Goal: Communication & Community: Answer question/provide support

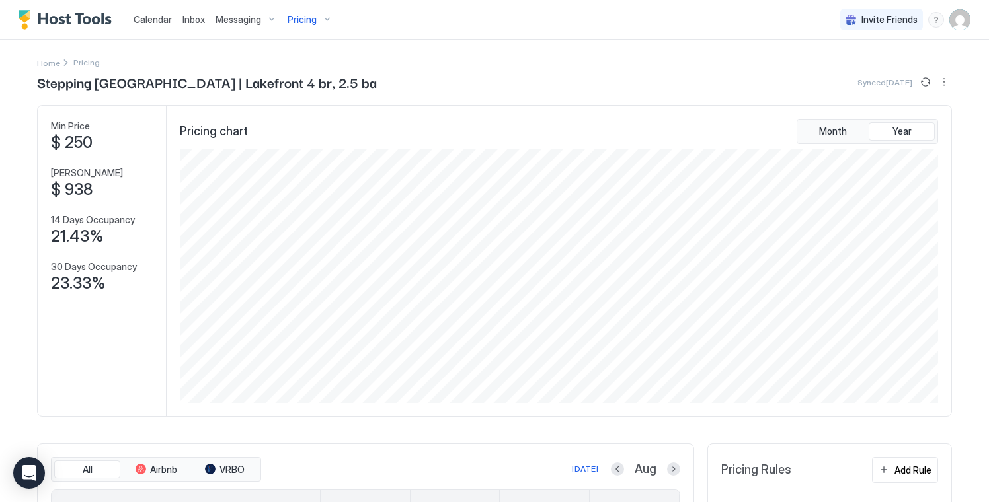
scroll to position [254, 761]
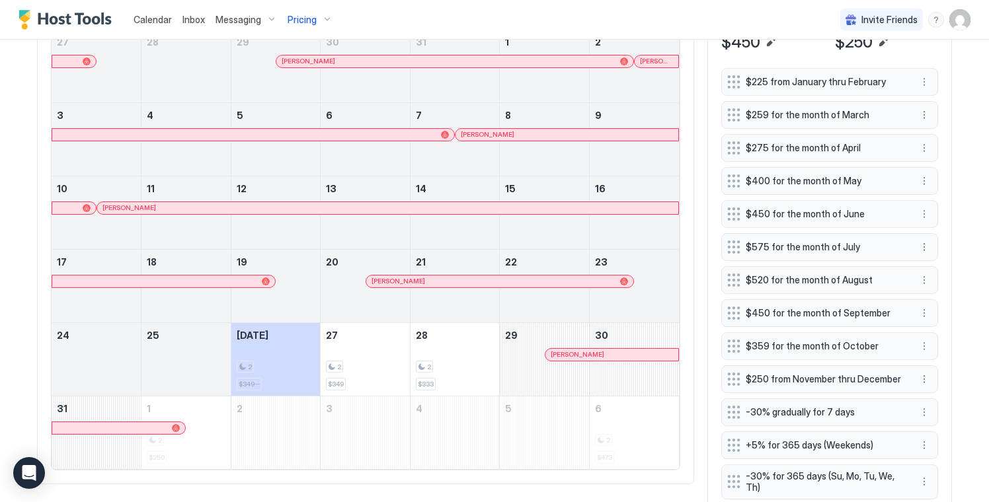
click at [190, 22] on span "Inbox" at bounding box center [193, 19] width 22 height 11
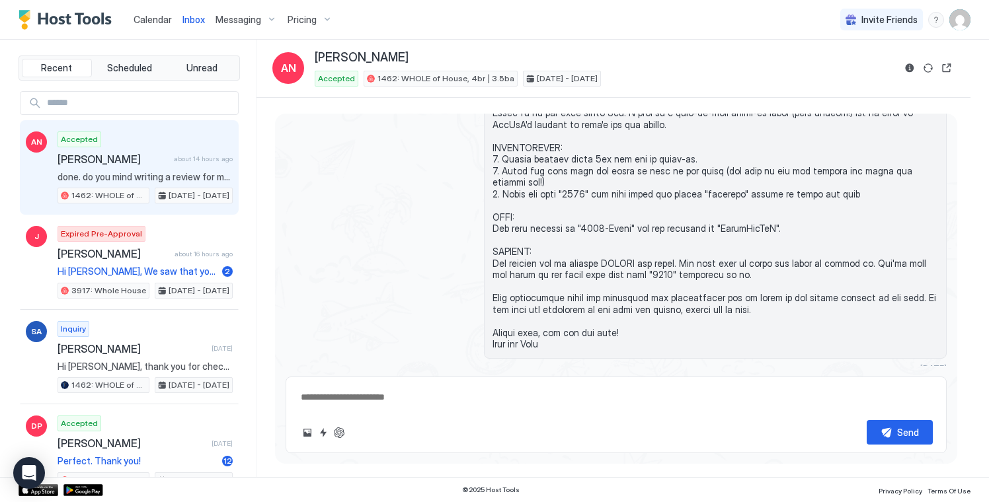
scroll to position [821, 0]
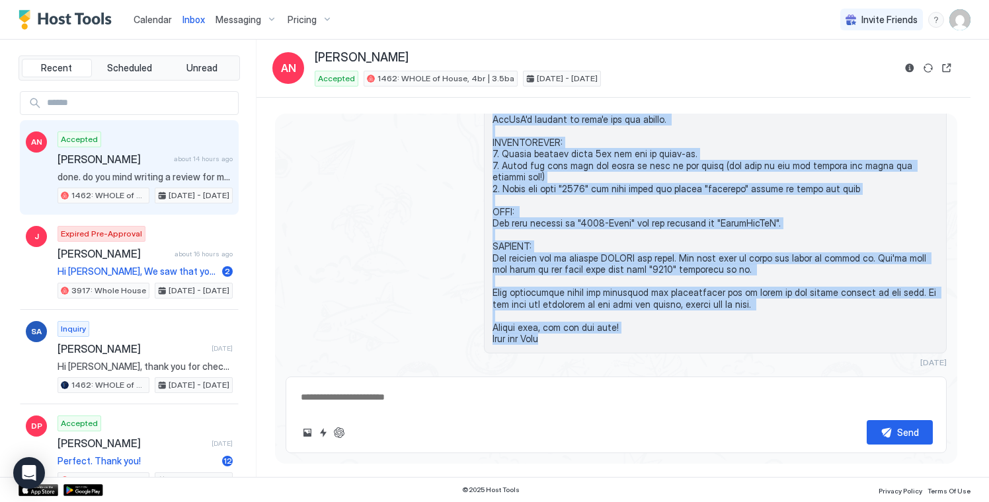
drag, startPoint x: 493, startPoint y: 155, endPoint x: 578, endPoint y: 305, distance: 172.9
click at [578, 305] on span at bounding box center [716, 194] width 446 height 301
copy span "We're looking forward to your stay with us! Our full address is [STREET_ADDRESS…"
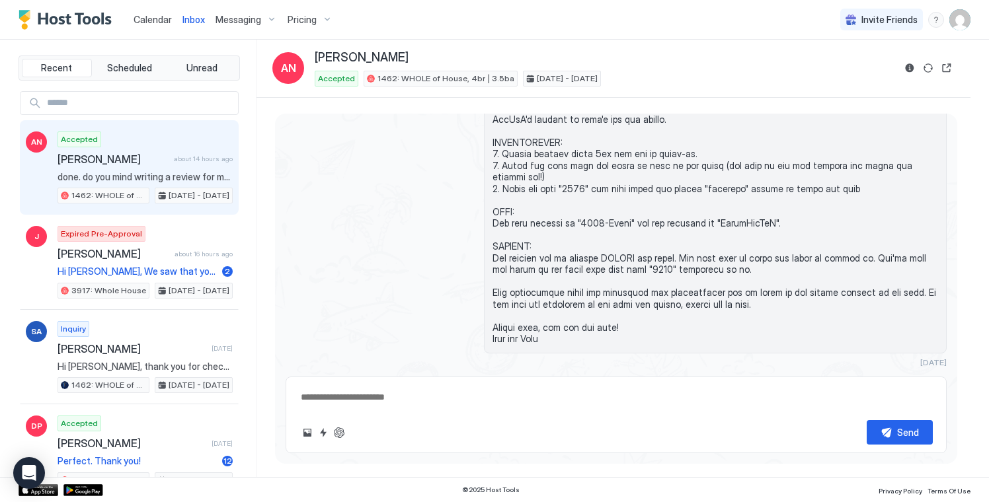
click at [125, 101] on input "Input Field" at bounding box center [140, 103] width 196 height 22
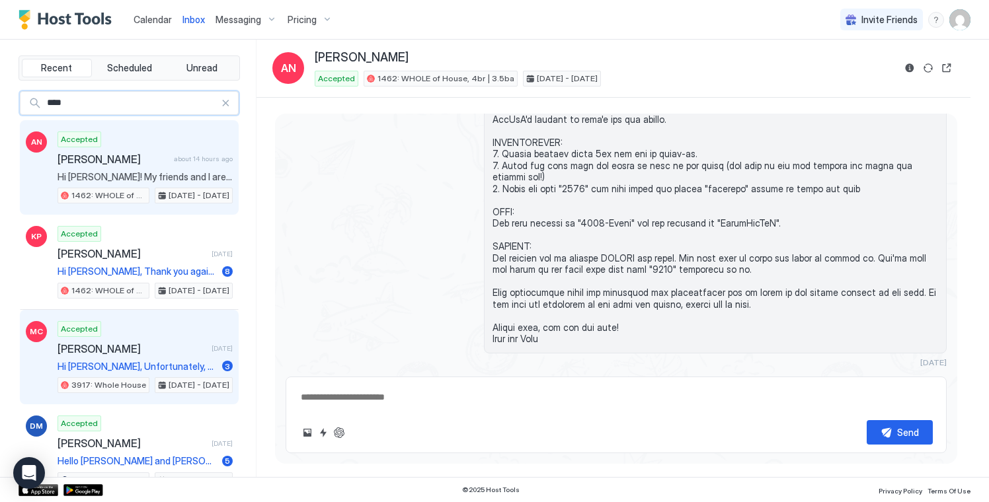
type input "****"
click at [149, 335] on div "Accepted [PERSON_NAME] [DATE] Hi [PERSON_NAME], Unfortunately, the weather here…" at bounding box center [145, 357] width 175 height 73
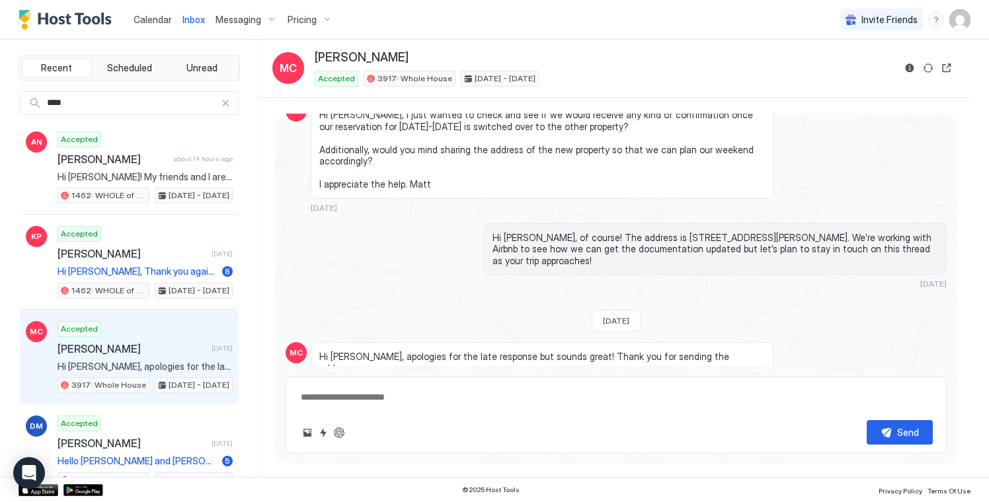
scroll to position [1246, 0]
click at [370, 397] on textarea at bounding box center [615, 397] width 633 height 24
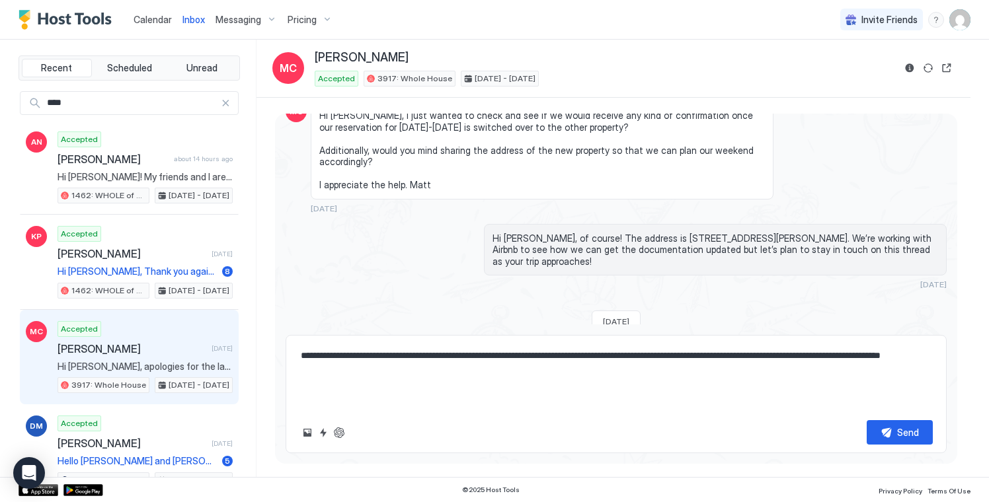
paste textarea "**********"
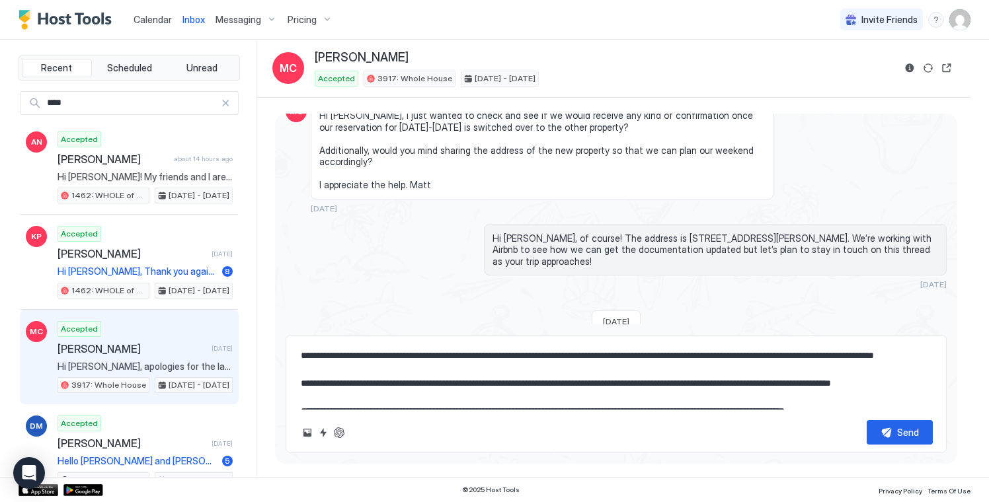
scroll to position [0, 0]
click at [500, 371] on textarea at bounding box center [615, 377] width 633 height 66
click at [762, 356] on textarea at bounding box center [615, 377] width 633 height 66
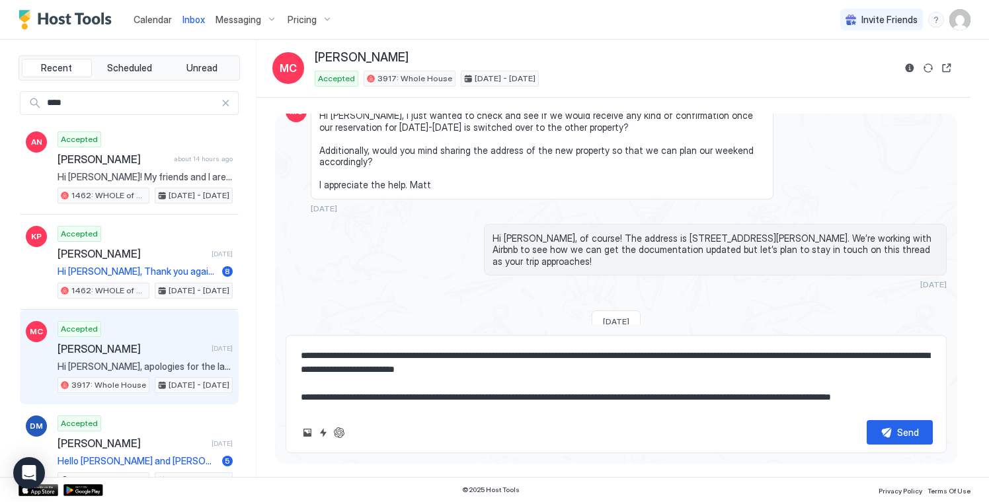
scroll to position [7, 0]
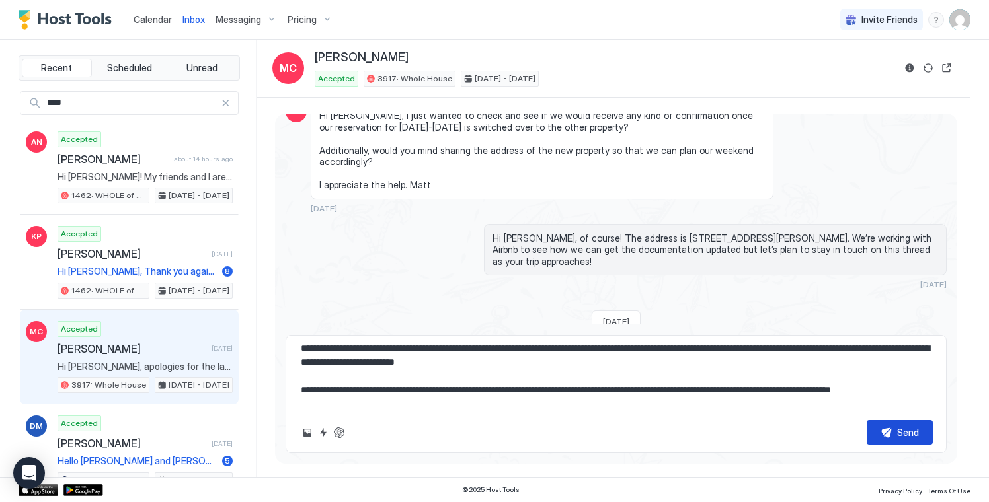
type textarea "**********"
click at [886, 426] on button "Send" at bounding box center [900, 432] width 66 height 24
